Goal: Navigation & Orientation: Find specific page/section

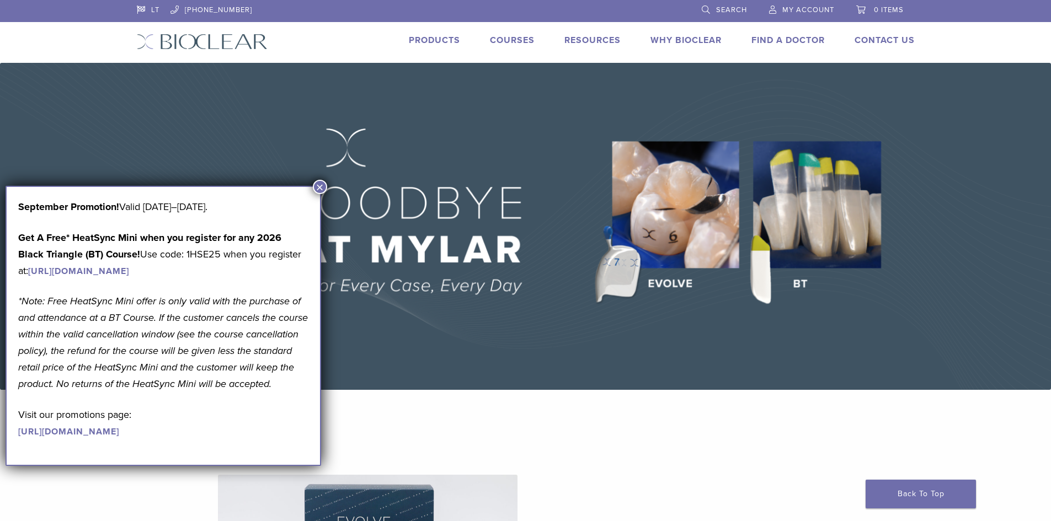
click at [320, 190] on button "×" at bounding box center [320, 187] width 14 height 14
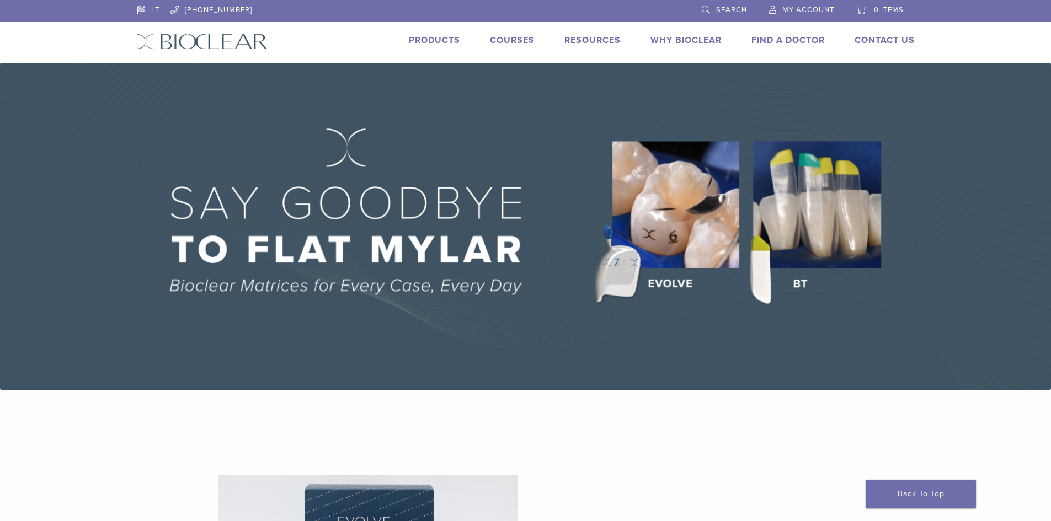
click at [456, 40] on link "Products" at bounding box center [434, 40] width 51 height 11
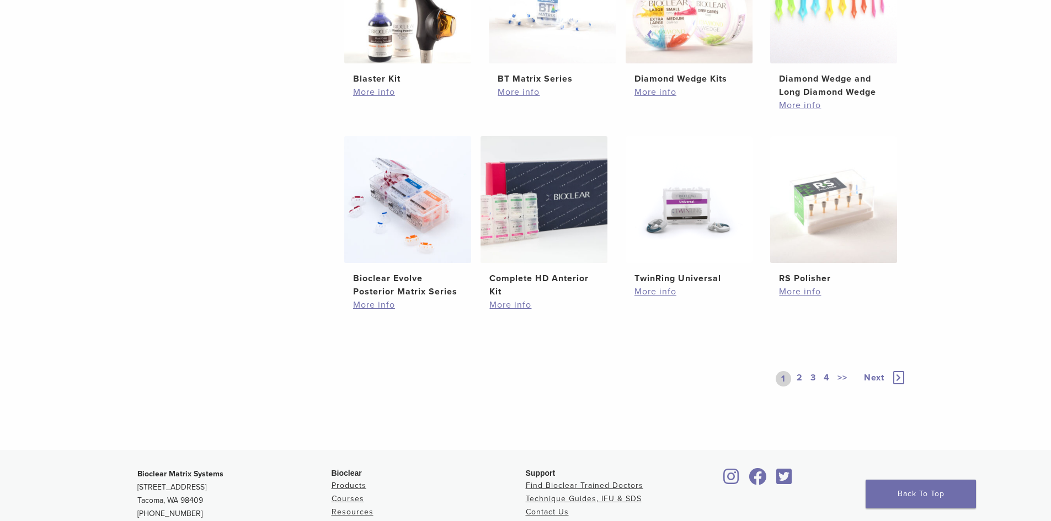
scroll to position [717, 0]
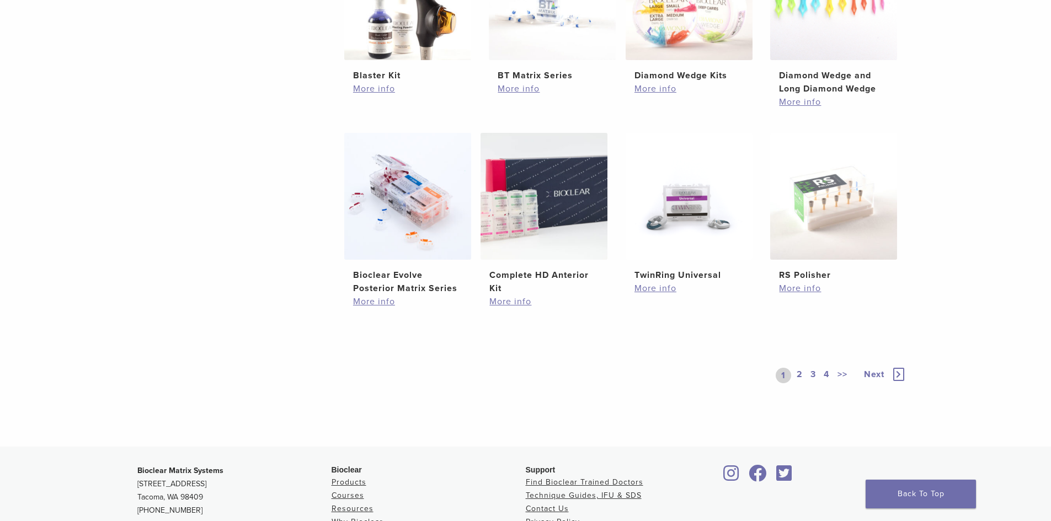
click at [796, 377] on link "2" at bounding box center [799, 375] width 10 height 15
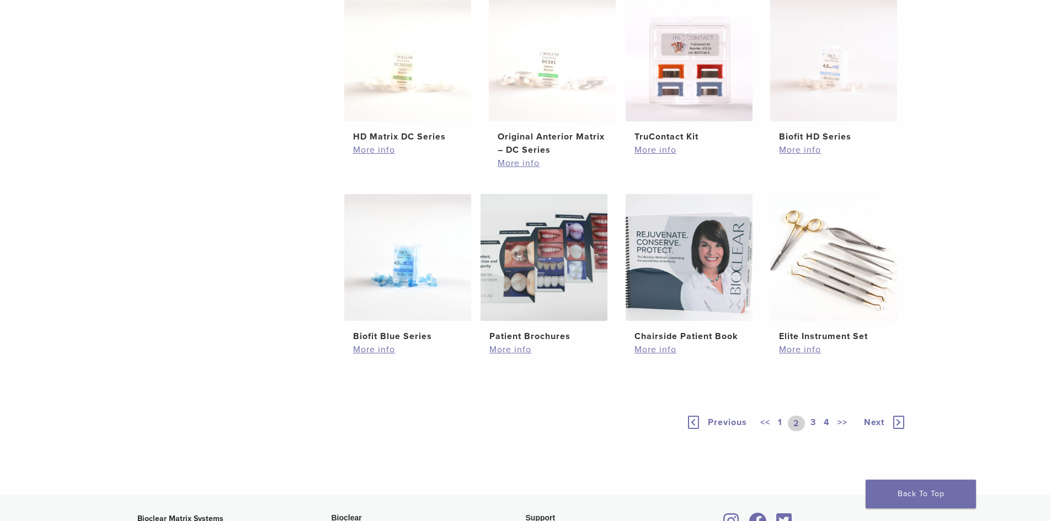
scroll to position [662, 0]
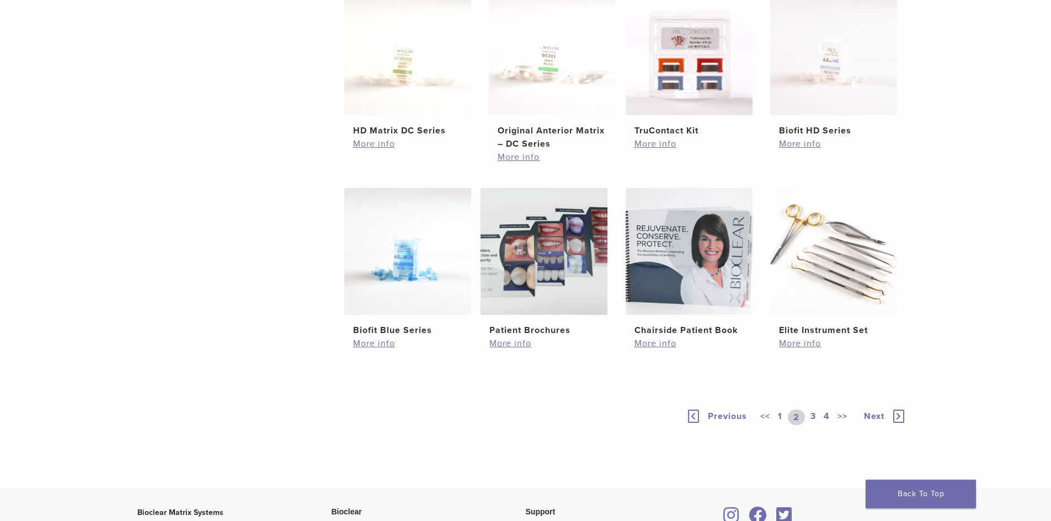
click at [815, 417] on link "3" at bounding box center [813, 417] width 10 height 15
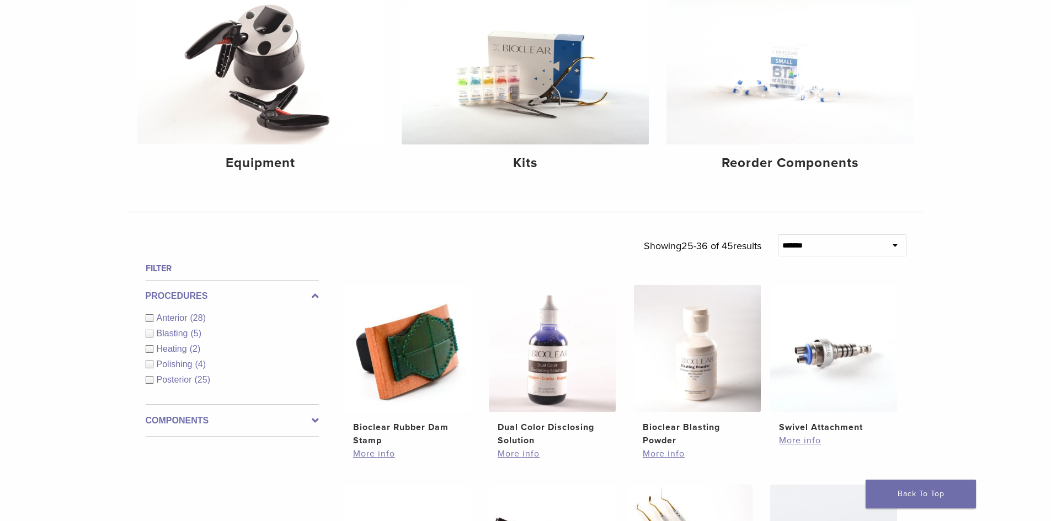
scroll to position [607, 0]
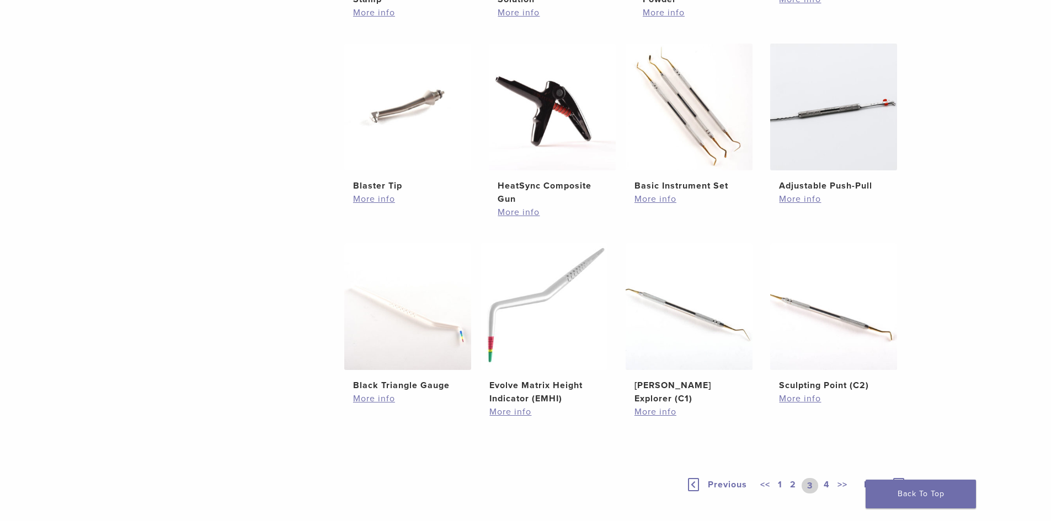
click at [821, 482] on link "4" at bounding box center [826, 485] width 10 height 15
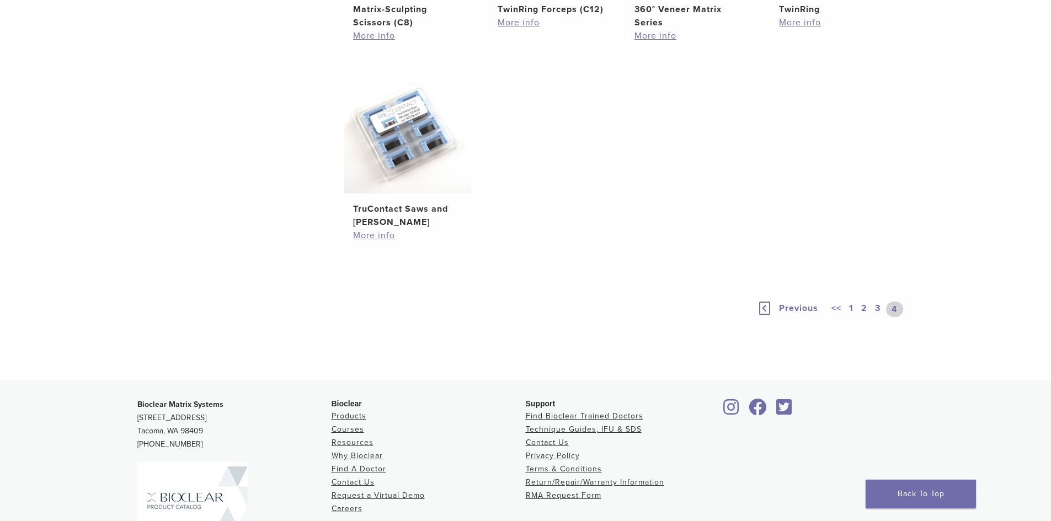
scroll to position [662, 0]
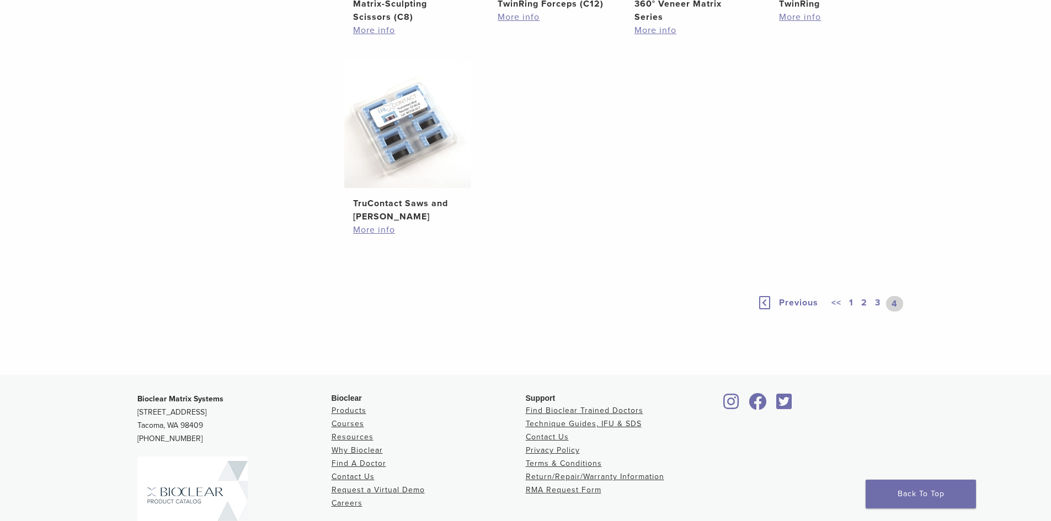
click at [849, 312] on link "1" at bounding box center [851, 303] width 9 height 15
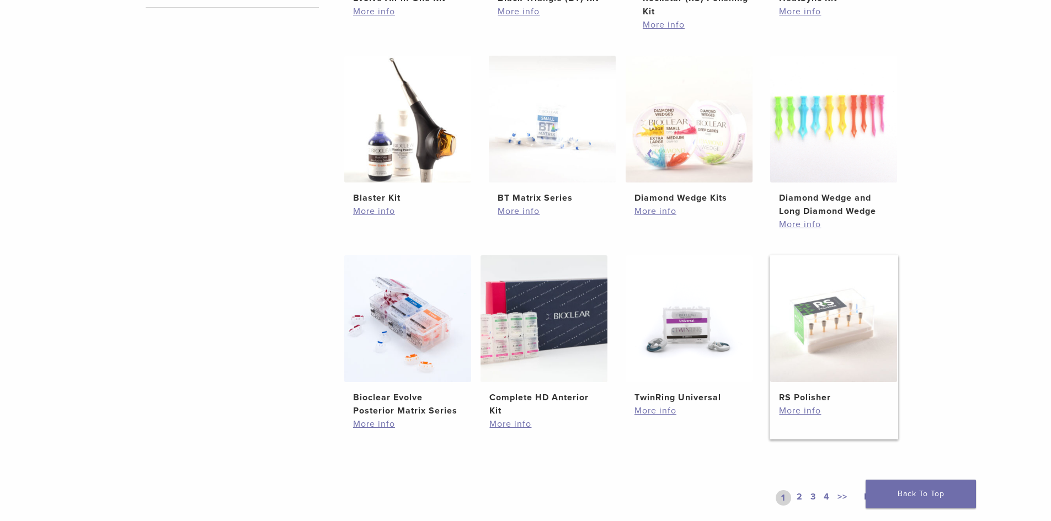
scroll to position [607, 0]
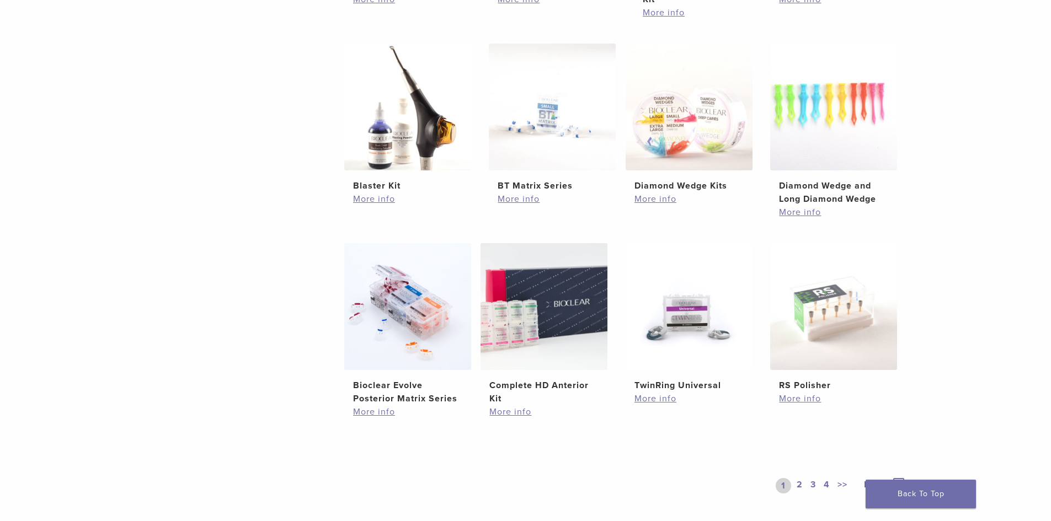
click at [801, 486] on link "2" at bounding box center [799, 485] width 10 height 15
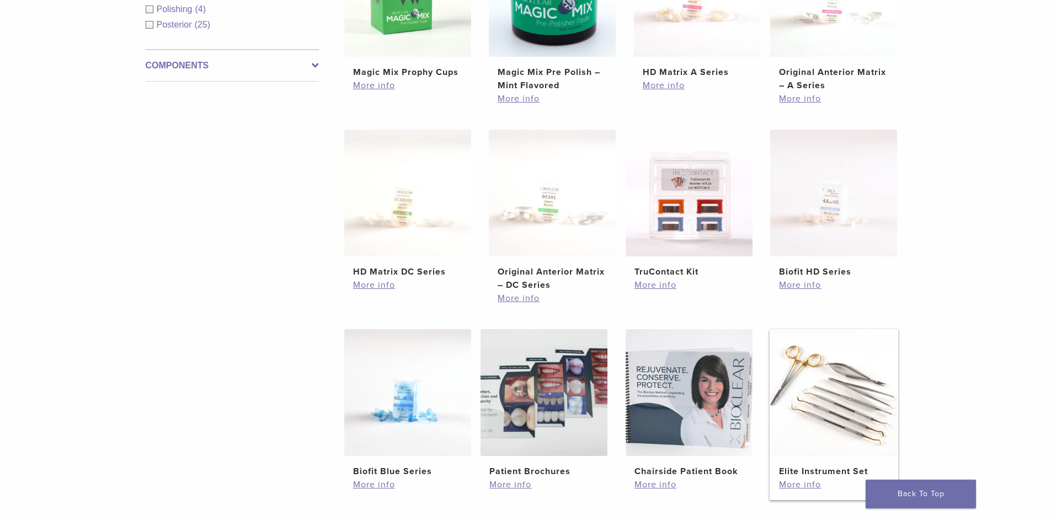
scroll to position [497, 0]
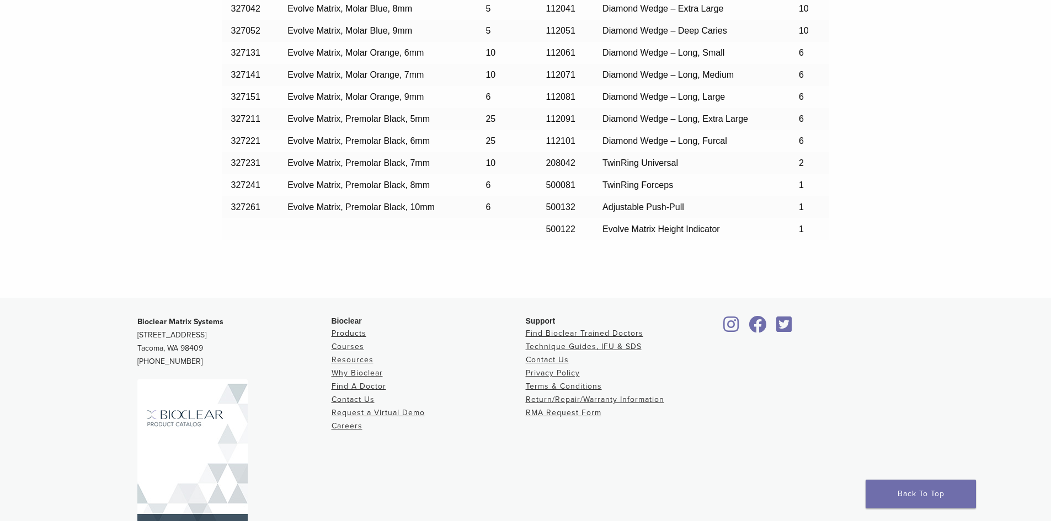
scroll to position [1048, 0]
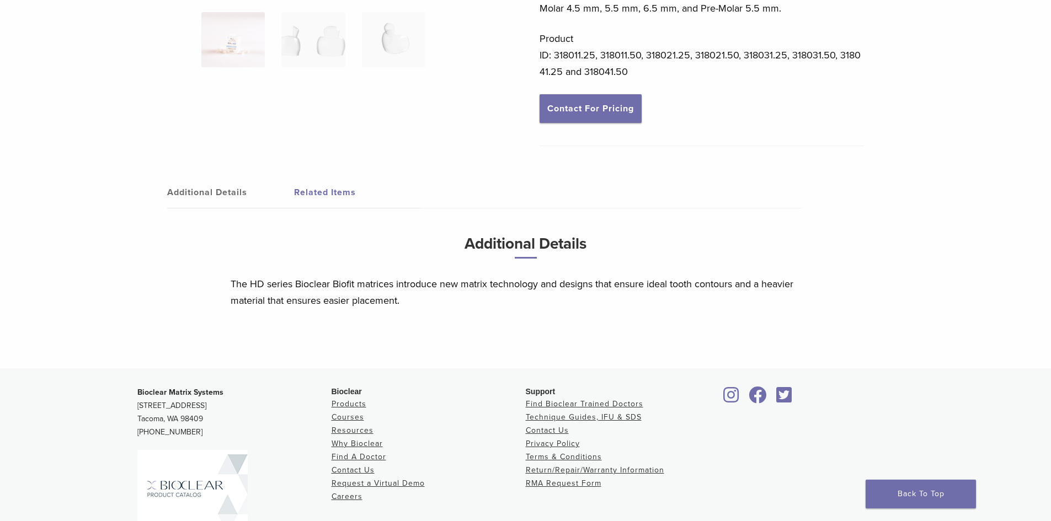
scroll to position [30, 0]
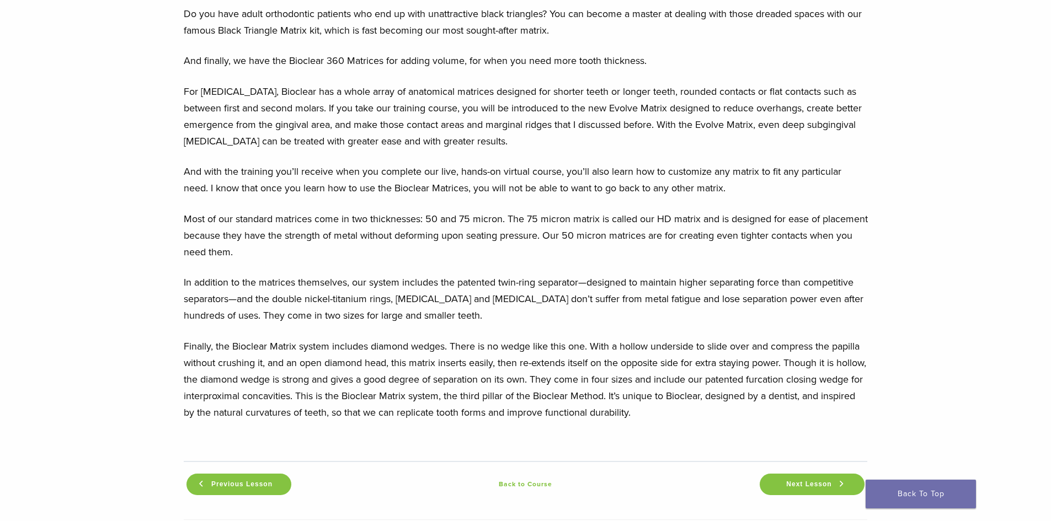
scroll to position [1140, 0]
